Goal: Find specific page/section: Find specific page/section

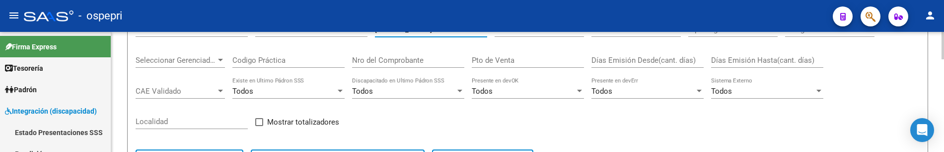
scroll to position [108, 0]
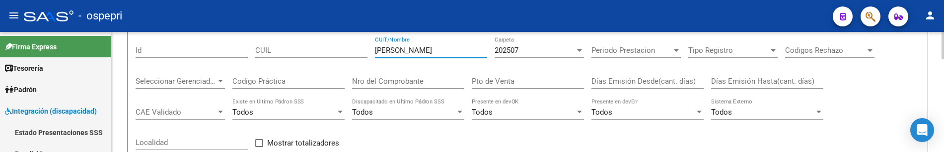
drag, startPoint x: 439, startPoint y: 49, endPoint x: 334, endPoint y: 50, distance: 105.3
click at [334, 50] on div "Filtros Id CUIL [PERSON_NAME] CUIT/Nombre 202507 Carpeta Periodo Prestacion Per…" at bounding box center [528, 118] width 784 height 164
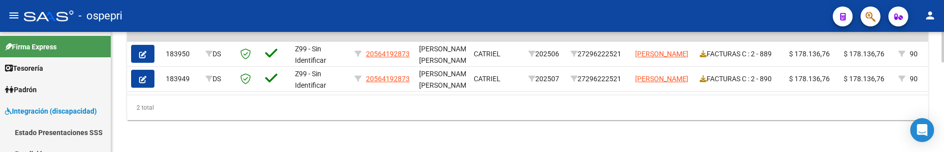
scroll to position [357, 0]
click at [565, 113] on div "2 total" at bounding box center [527, 107] width 801 height 25
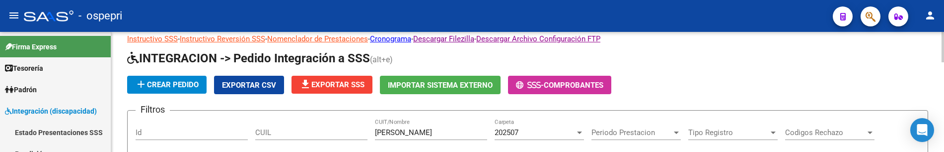
scroll to position [50, 0]
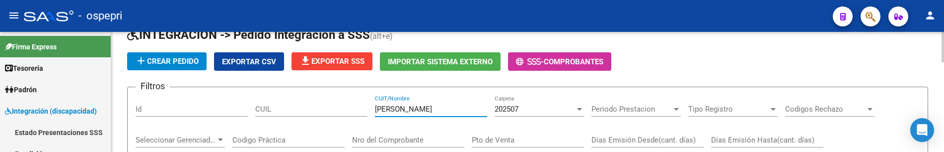
drag, startPoint x: 437, startPoint y: 110, endPoint x: 364, endPoint y: 115, distance: 73.2
click at [754, 66] on div "add Crear Pedido Exportar CSV file_download Exportar SSS Importar Sistema Exter…" at bounding box center [527, 61] width 801 height 18
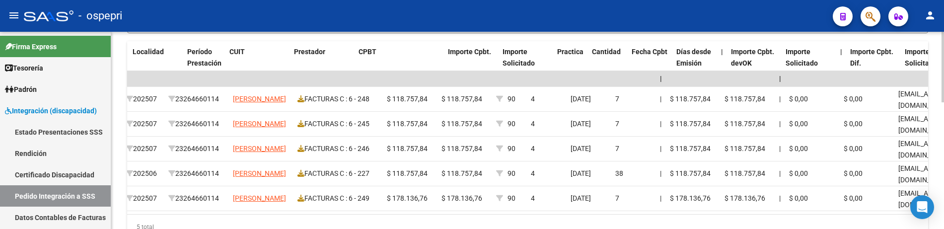
scroll to position [0, 341]
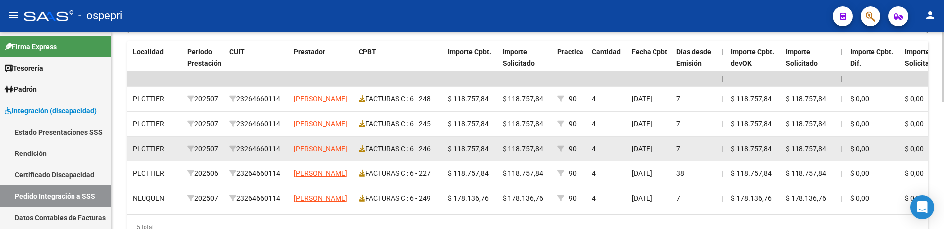
click at [487, 151] on datatable-body-cell "$ 118.757,84" at bounding box center [471, 149] width 55 height 24
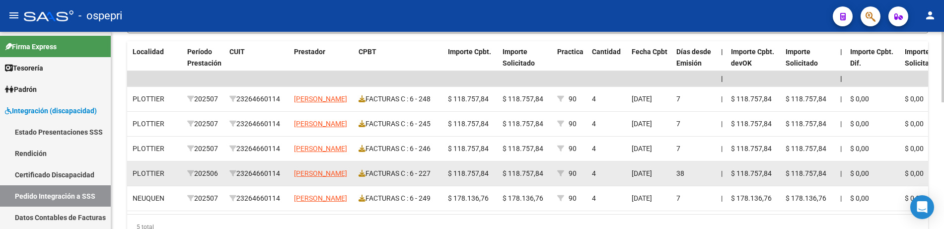
click at [538, 151] on span "$ 118.757,84" at bounding box center [523, 173] width 41 height 8
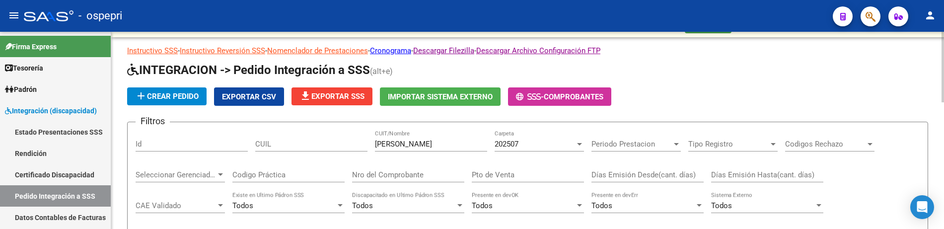
scroll to position [6, 0]
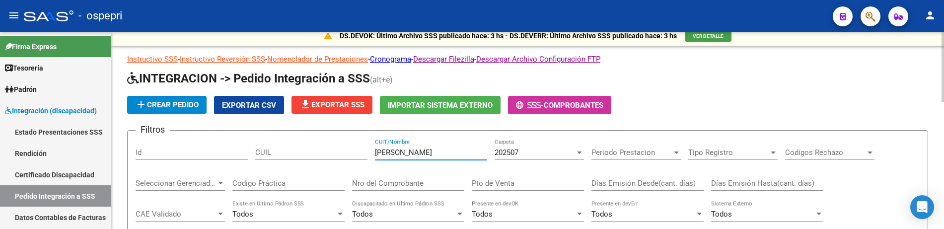
drag, startPoint x: 429, startPoint y: 153, endPoint x: 360, endPoint y: 152, distance: 69.1
click at [360, 151] on div "Filtros Id CUIL [PERSON_NAME] CUIT/Nombre 202507 Carpeta Periodo Prestacion Per…" at bounding box center [528, 221] width 784 height 164
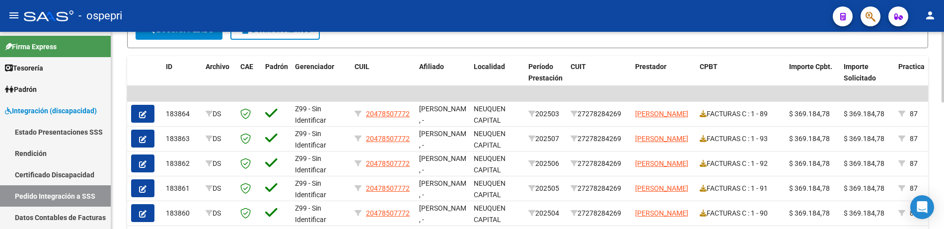
scroll to position [304, 0]
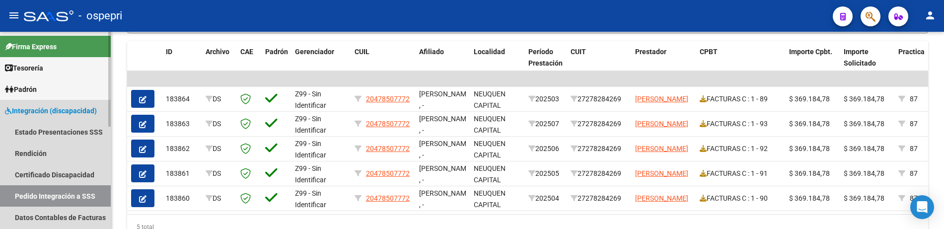
click at [83, 151] on link "Pedido Integración a SSS" at bounding box center [55, 195] width 111 height 21
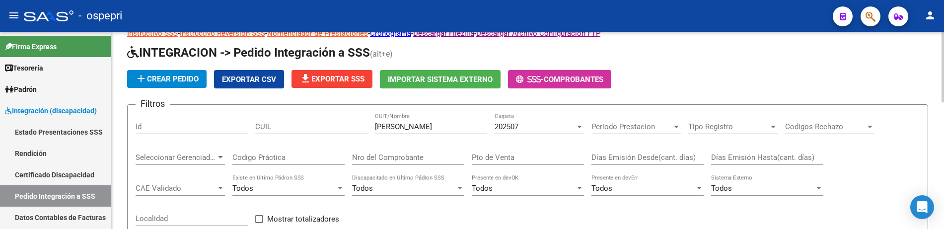
scroll to position [0, 0]
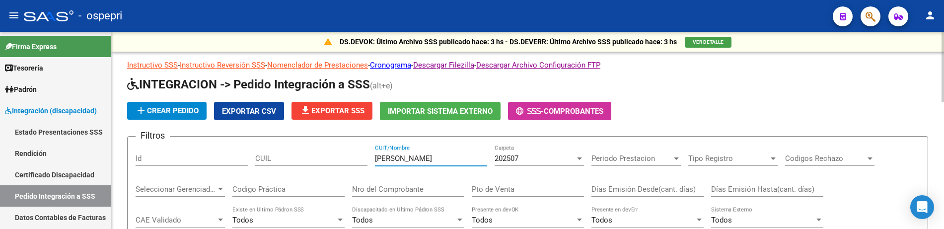
drag, startPoint x: 431, startPoint y: 159, endPoint x: 368, endPoint y: 159, distance: 62.6
click at [368, 151] on div "Filtros Id CUIL [PERSON_NAME] CUIT/Nombre 202507 Carpeta Periodo Prestacion Per…" at bounding box center [528, 227] width 784 height 164
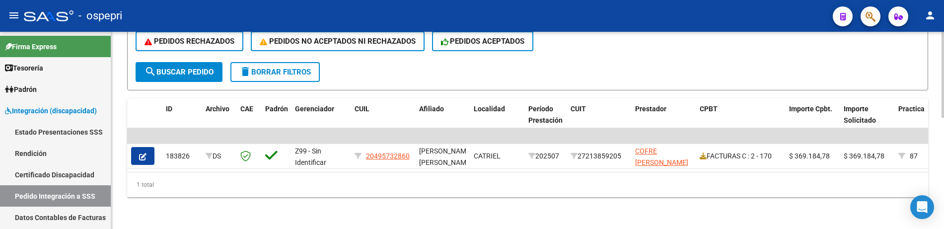
click at [576, 151] on div "1 total" at bounding box center [527, 184] width 801 height 25
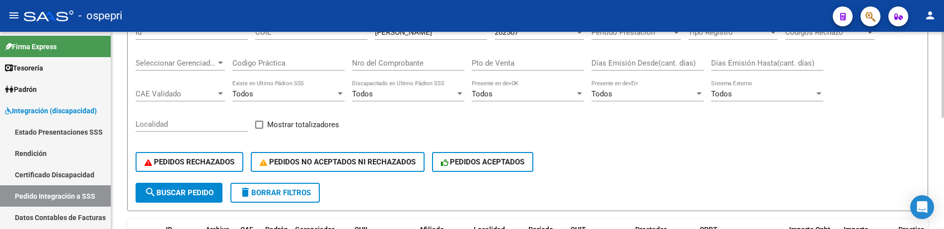
scroll to position [56, 0]
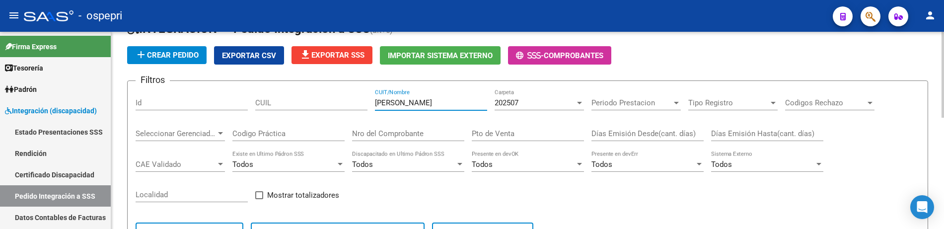
drag, startPoint x: 420, startPoint y: 103, endPoint x: 368, endPoint y: 102, distance: 52.7
click at [368, 102] on div "Filtros Id CUIL [PERSON_NAME] CUIT/Nombre 202507 Carpeta Periodo Prestacion Per…" at bounding box center [528, 171] width 784 height 164
click at [622, 151] on div "PEDIDOS RECHAZADOS PEDIDOS NO ACEPTADOS NI RECHAZADOS PEDIDOS ACEPTADOS" at bounding box center [528, 233] width 784 height 42
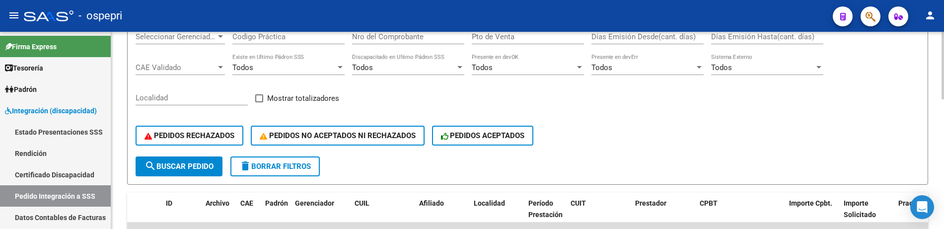
scroll to position [254, 0]
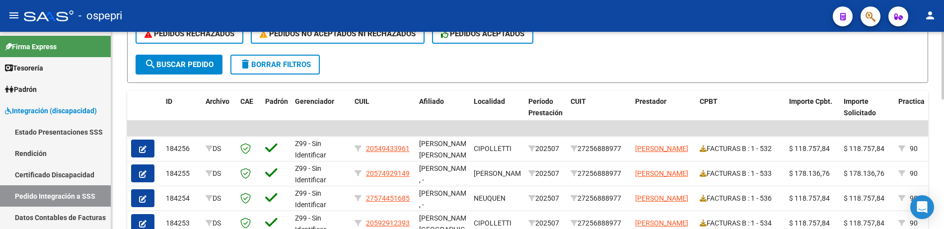
click at [191, 64] on span "search Buscar Pedido" at bounding box center [179, 64] width 69 height 9
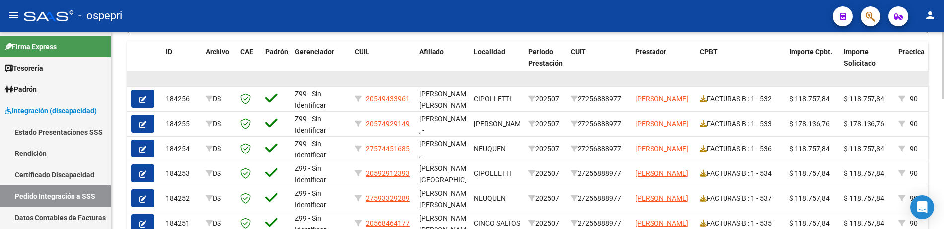
scroll to position [354, 0]
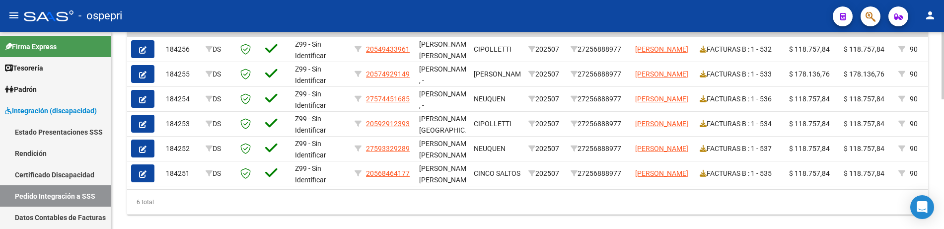
click at [603, 151] on div "6 total" at bounding box center [527, 202] width 801 height 25
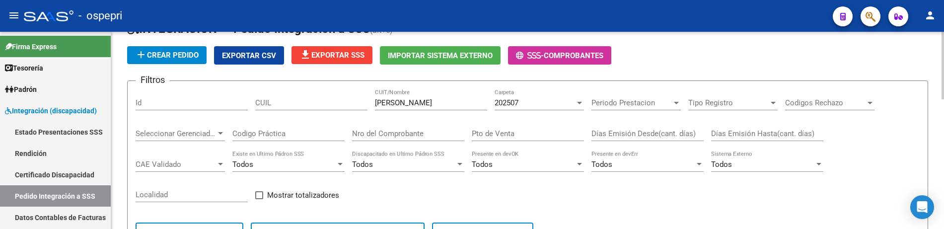
scroll to position [6, 0]
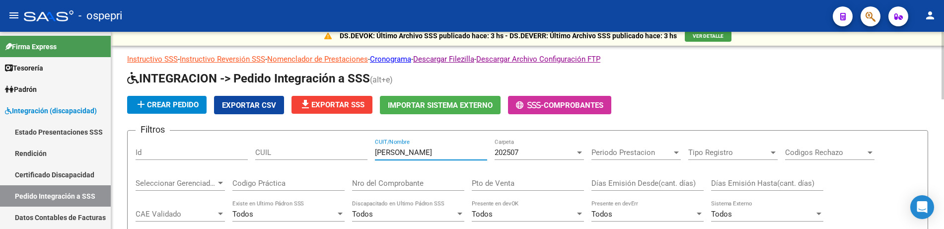
drag, startPoint x: 416, startPoint y: 152, endPoint x: 371, endPoint y: 152, distance: 45.2
click at [371, 151] on div "Filtros Id CUIL [PERSON_NAME] CUIT/Nombre 202507 Carpeta Periodo Prestacion Per…" at bounding box center [528, 221] width 784 height 164
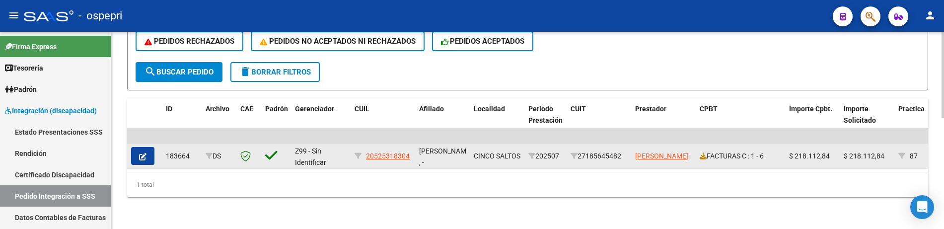
scroll to position [254, 0]
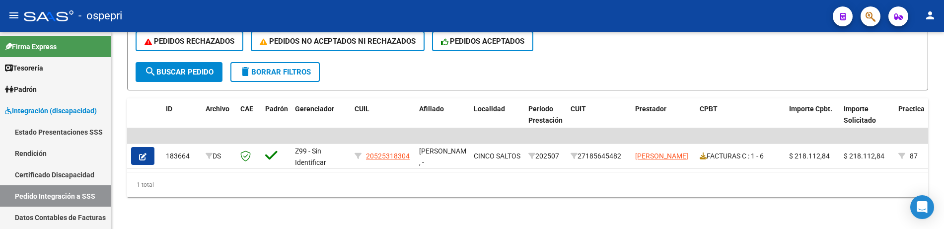
type input "[PERSON_NAME]"
click at [562, 151] on div "1 total" at bounding box center [527, 184] width 801 height 25
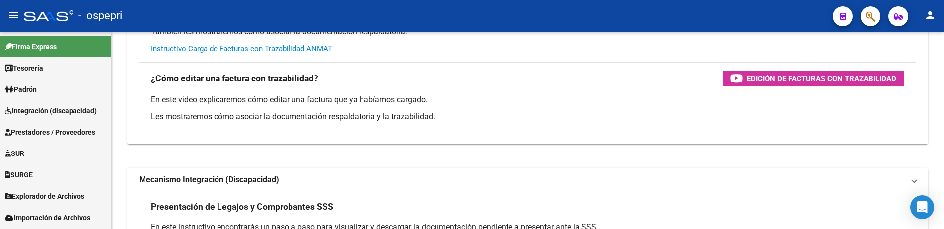
scroll to position [13, 0]
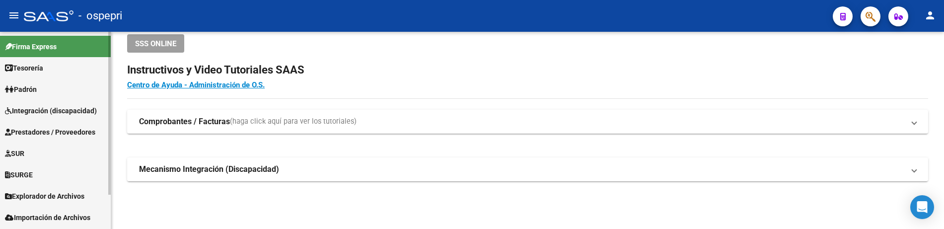
click at [53, 110] on span "Integración (discapacidad)" at bounding box center [51, 110] width 92 height 11
click at [32, 107] on span "Integración (discapacidad)" at bounding box center [51, 110] width 92 height 11
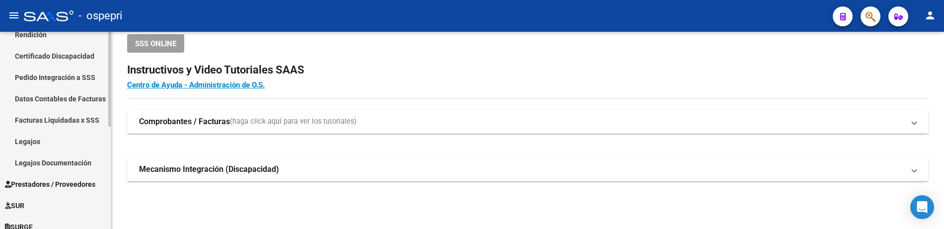
scroll to position [149, 0]
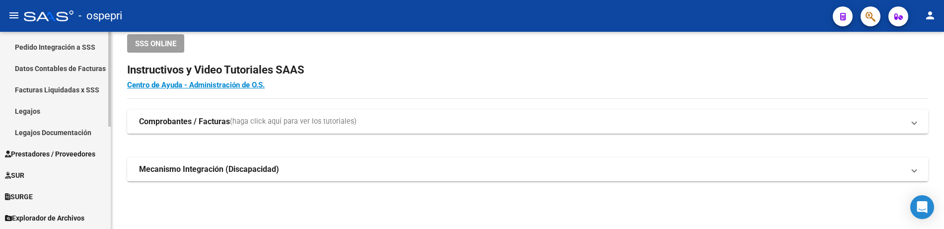
click at [48, 48] on link "Pedido Integración a SSS" at bounding box center [55, 46] width 111 height 21
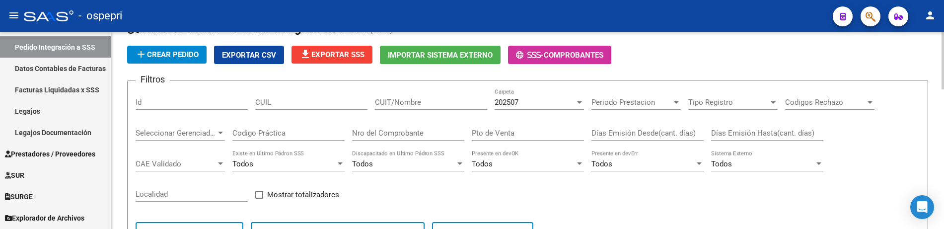
scroll to position [56, 0]
click at [412, 104] on input "CUIT/Nombre" at bounding box center [431, 102] width 112 height 9
click at [436, 104] on input "CUIT/Nombre" at bounding box center [431, 102] width 112 height 9
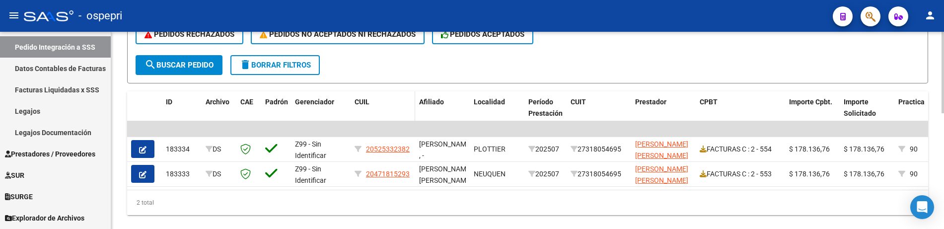
scroll to position [254, 0]
click at [582, 151] on div "2 total" at bounding box center [527, 202] width 801 height 25
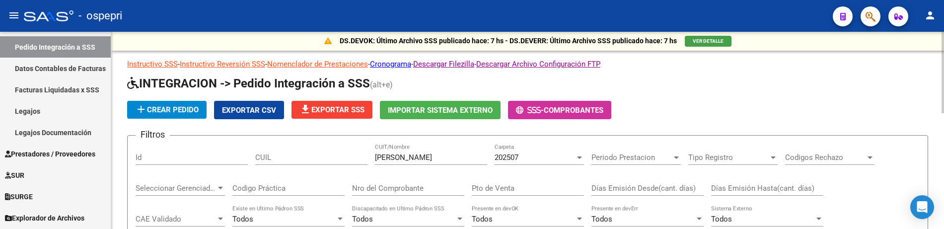
scroll to position [0, 0]
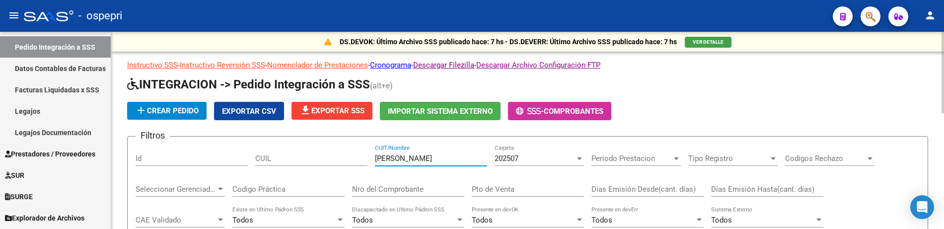
drag, startPoint x: 409, startPoint y: 157, endPoint x: 367, endPoint y: 161, distance: 42.9
click at [367, 151] on div "Filtros Id CUIL [PERSON_NAME] CUIT/Nombre 202507 Carpeta Periodo Prestacion Per…" at bounding box center [528, 227] width 784 height 164
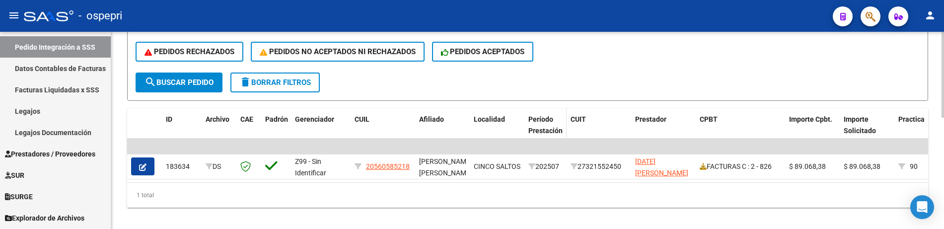
scroll to position [254, 0]
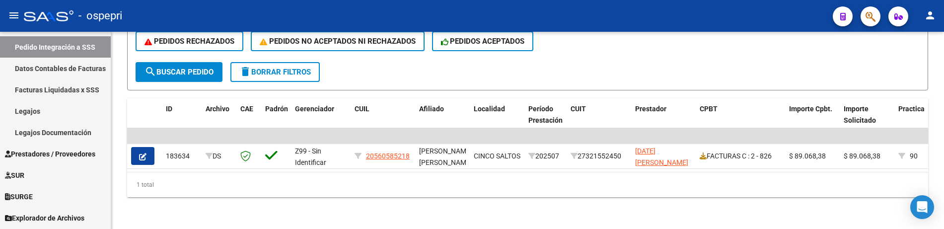
type input "[DATE][PERSON_NAME]"
click at [583, 151] on div "1 total" at bounding box center [527, 184] width 801 height 25
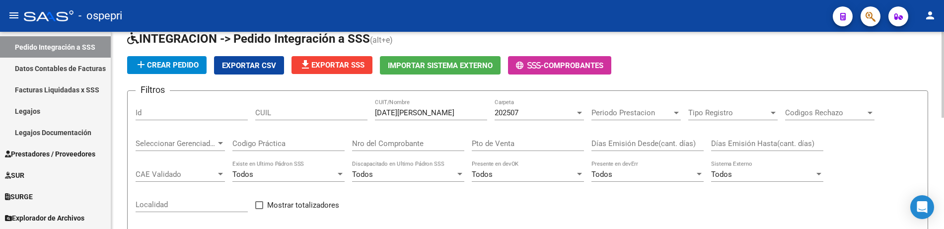
scroll to position [0, 0]
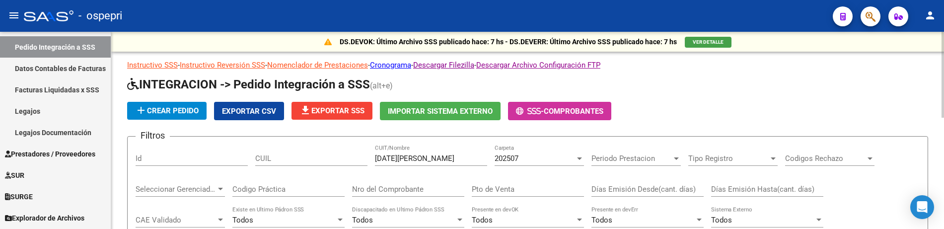
click at [701, 124] on app-list-header "INTEGRACION -> Pedido Integración a SSS (alt+e) add Crear Pedido Exportar CSV f…" at bounding box center [527, 207] width 801 height 261
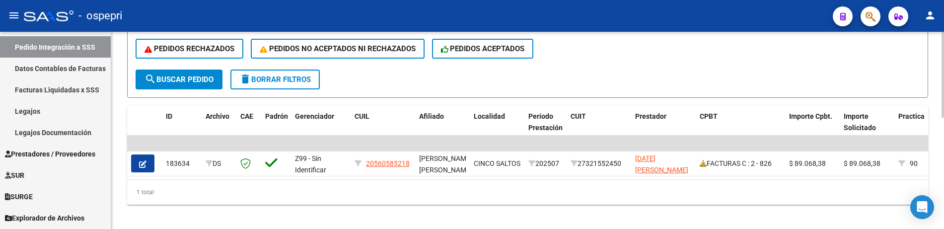
scroll to position [254, 0]
